Goal: Information Seeking & Learning: Learn about a topic

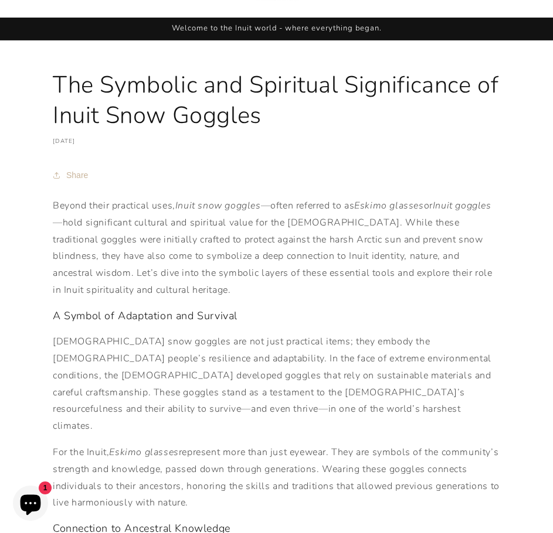
scroll to position [59, 0]
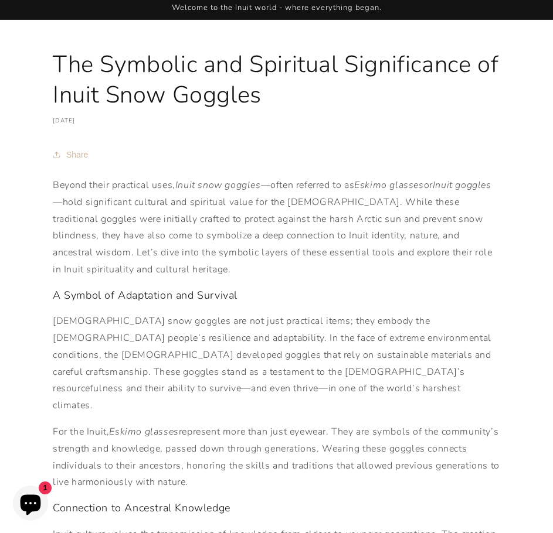
drag, startPoint x: 335, startPoint y: 318, endPoint x: 302, endPoint y: 373, distance: 64.9
click at [302, 373] on p "[DEMOGRAPHIC_DATA] snow goggles are not just practical items; they embody the […" at bounding box center [276, 363] width 447 height 101
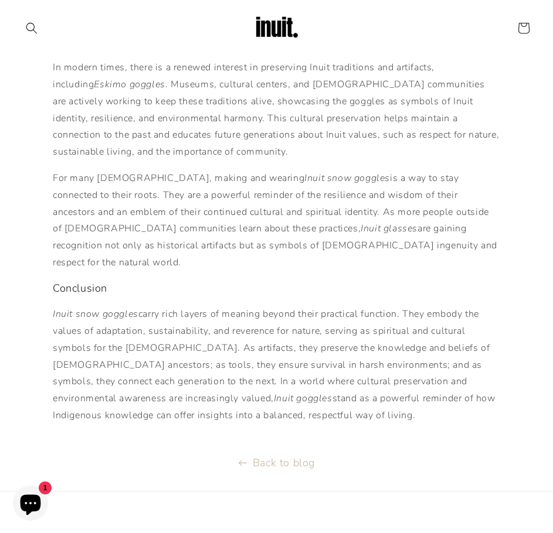
scroll to position [1097, 0]
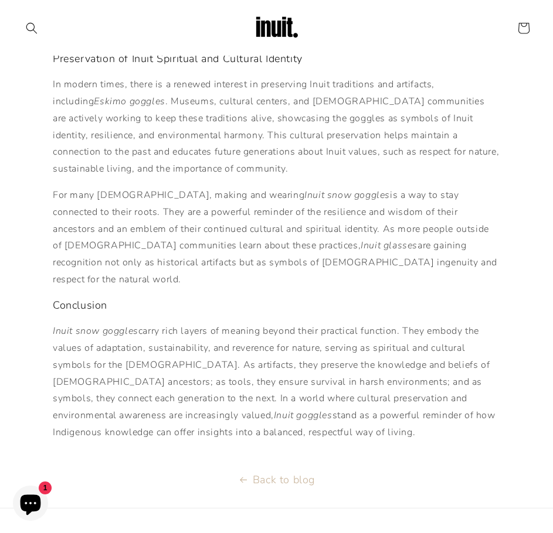
click at [205, 53] on header "Search Country/region Canada | EUR € Search Afghanistan EUR €" at bounding box center [276, 28] width 553 height 56
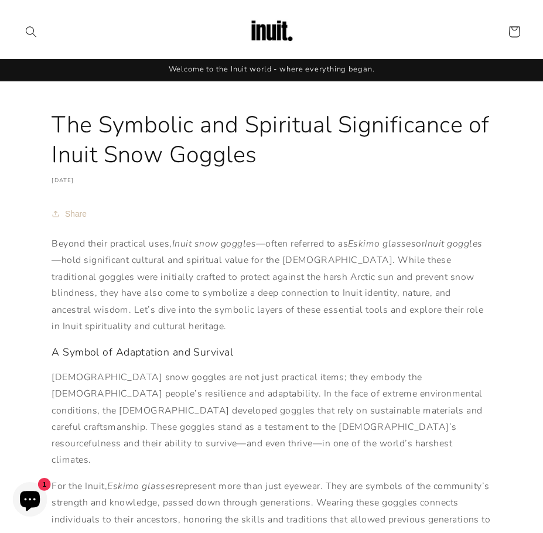
scroll to position [0, 0]
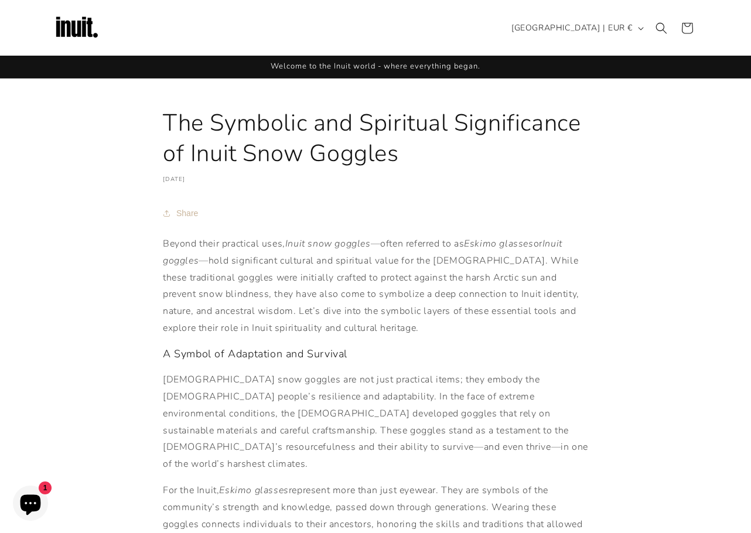
click at [293, 332] on p "Beyond their practical uses, Inuit snow goggles —often referred to as Eskimo gl…" at bounding box center [376, 286] width 426 height 101
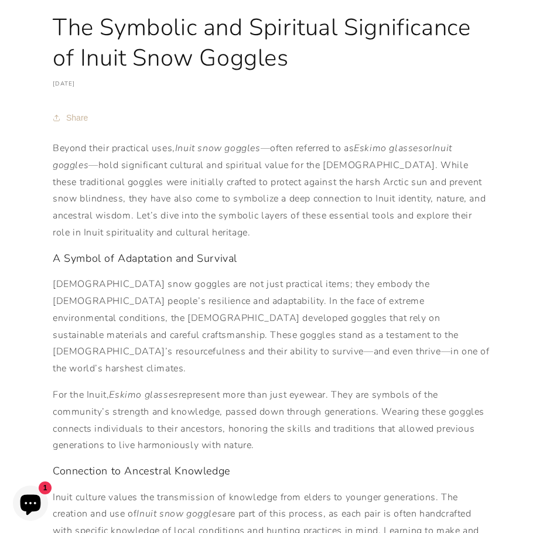
scroll to position [98, 0]
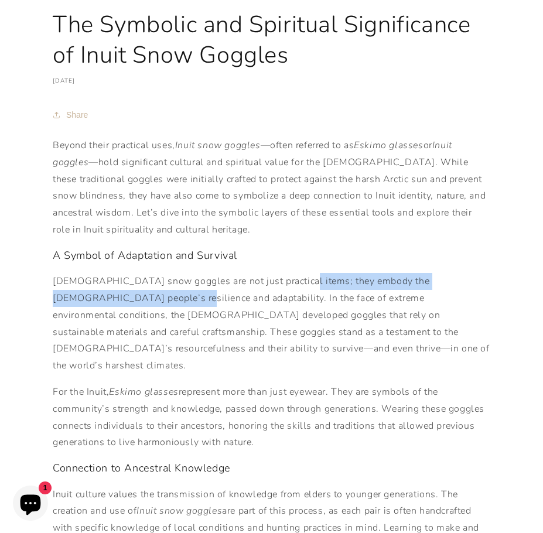
drag, startPoint x: 283, startPoint y: 281, endPoint x: 109, endPoint y: 298, distance: 174.3
click at [109, 298] on p "[DEMOGRAPHIC_DATA] snow goggles are not just practical items; they embody the […" at bounding box center [272, 323] width 438 height 101
copy p "embody the Inuit people’s resilience and adaptability."
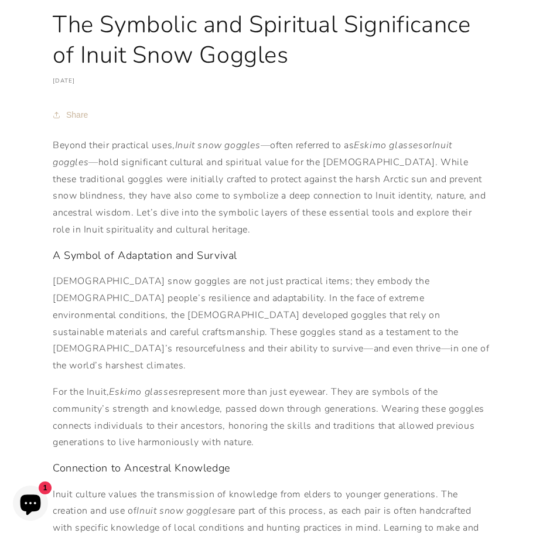
click at [280, 404] on p "For the Inuit, Eskimo glasses represent more than just eyewear. They are symbol…" at bounding box center [272, 417] width 438 height 67
drag, startPoint x: 359, startPoint y: 375, endPoint x: 261, endPoint y: 423, distance: 109.0
click at [261, 423] on p "For the Inuit, Eskimo glasses represent more than just eyewear. They are symbol…" at bounding box center [272, 417] width 438 height 67
click at [270, 431] on p "For the Inuit, Eskimo glasses represent more than just eyewear. They are symbol…" at bounding box center [272, 417] width 438 height 67
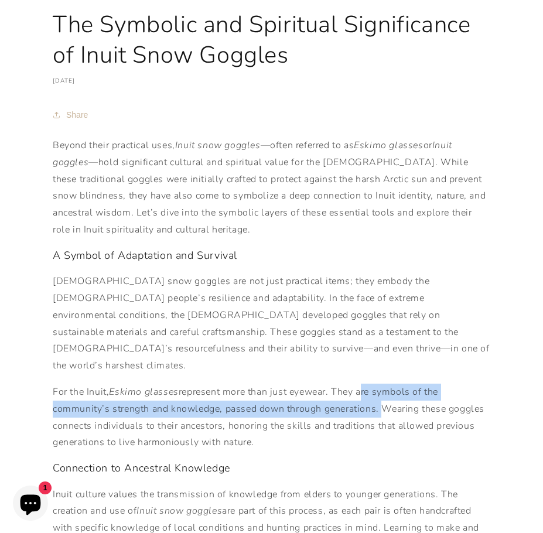
drag, startPoint x: 362, startPoint y: 374, endPoint x: 380, endPoint y: 393, distance: 26.5
click at [380, 393] on p "For the Inuit, Eskimo glasses represent more than just eyewear. They are symbol…" at bounding box center [272, 417] width 438 height 67
copy p "are symbols of the community’s strength and knowledge, passed down through gene…"
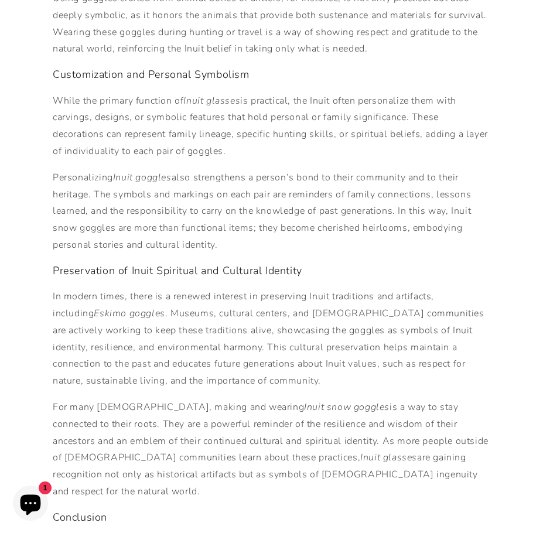
scroll to position [885, 0]
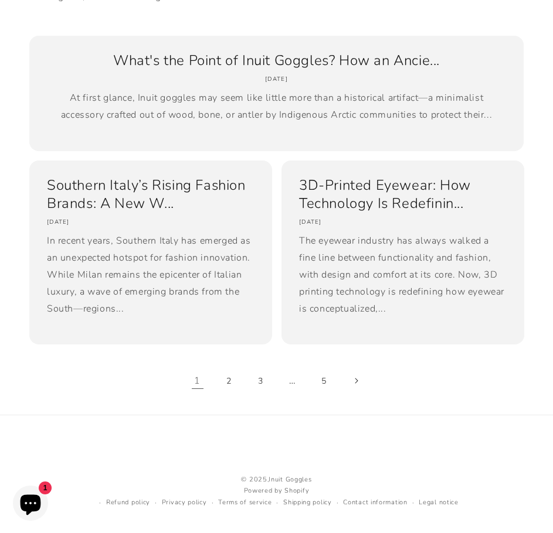
scroll to position [828, 0]
